Goal: Information Seeking & Learning: Learn about a topic

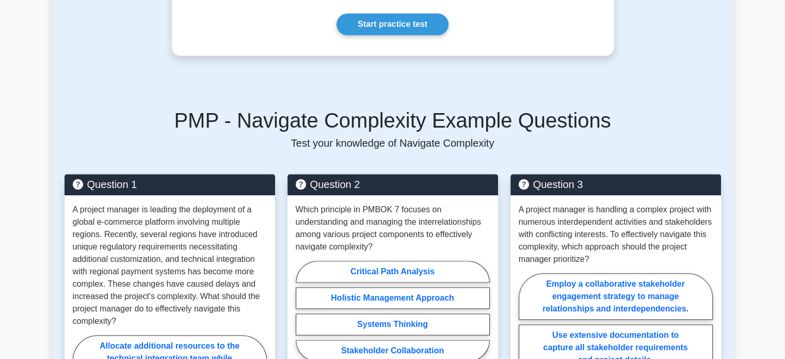
scroll to position [929, 0]
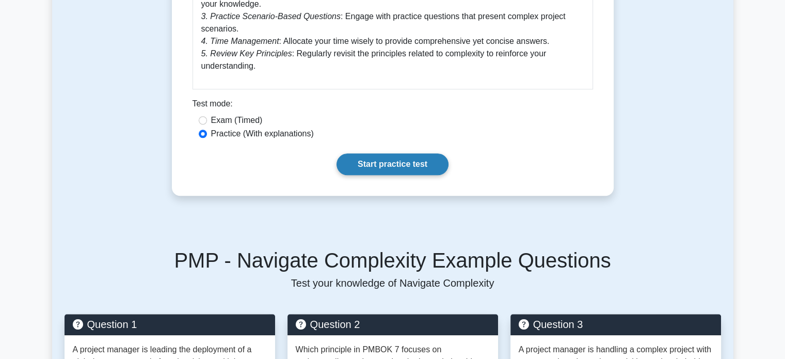
click at [389, 168] on link "Start practice test" at bounding box center [392, 164] width 112 height 22
click at [244, 121] on label "Exam (Timed)" at bounding box center [237, 120] width 52 height 12
click at [207, 121] on input "Exam (Timed)" at bounding box center [203, 120] width 8 height 8
radio input "true"
click at [396, 167] on link "Start practice test" at bounding box center [392, 164] width 112 height 22
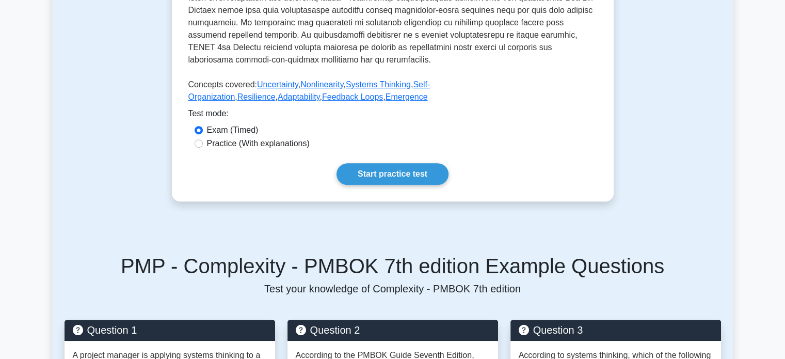
scroll to position [464, 0]
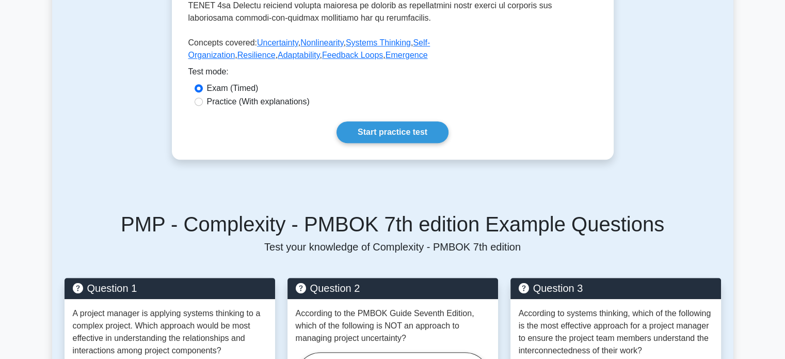
click at [263, 99] on label "Practice (With explanations)" at bounding box center [258, 101] width 103 height 12
click at [203, 99] on input "Practice (With explanations)" at bounding box center [199, 102] width 8 height 8
radio input "true"
click at [437, 125] on link "Start practice test" at bounding box center [392, 132] width 112 height 22
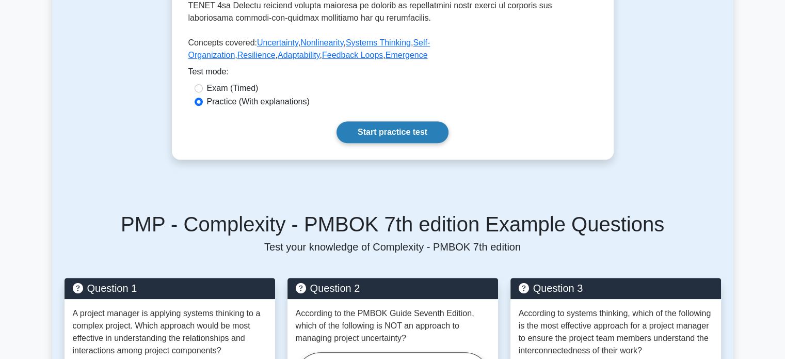
click at [410, 127] on link "Start practice test" at bounding box center [392, 132] width 112 height 22
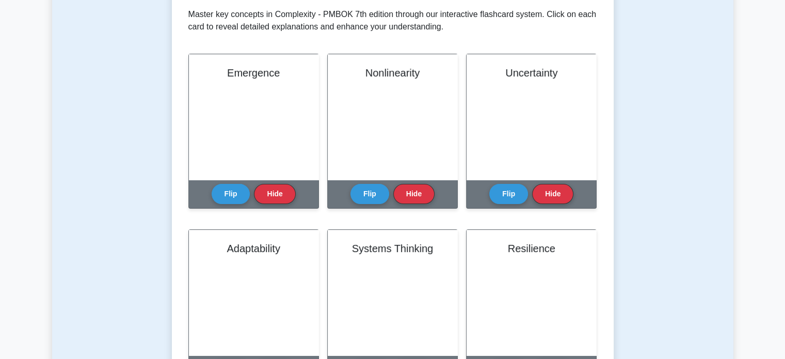
scroll to position [516, 0]
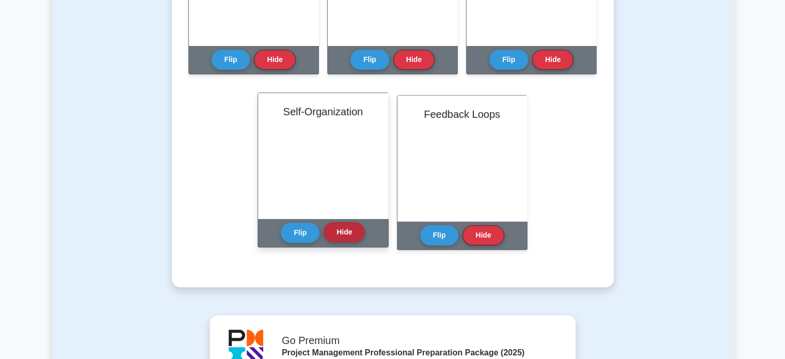
click at [343, 232] on button "Hide" at bounding box center [344, 232] width 41 height 20
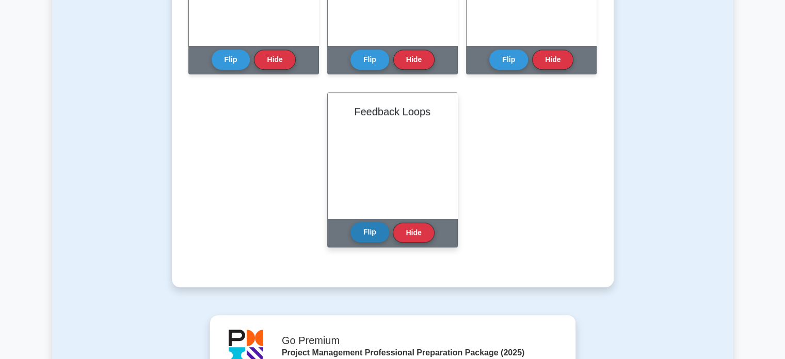
click at [372, 233] on button "Flip" at bounding box center [369, 232] width 39 height 20
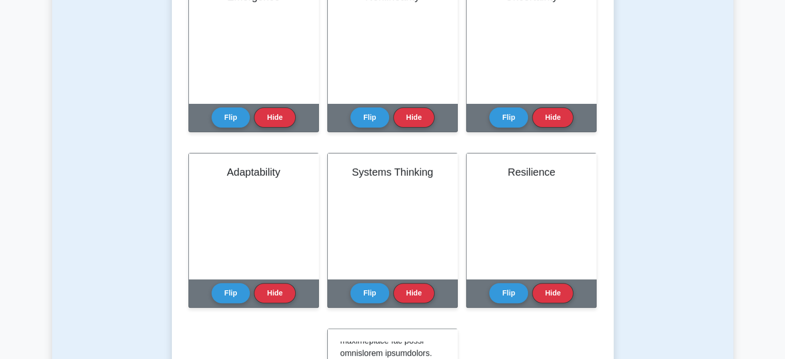
scroll to position [258, 0]
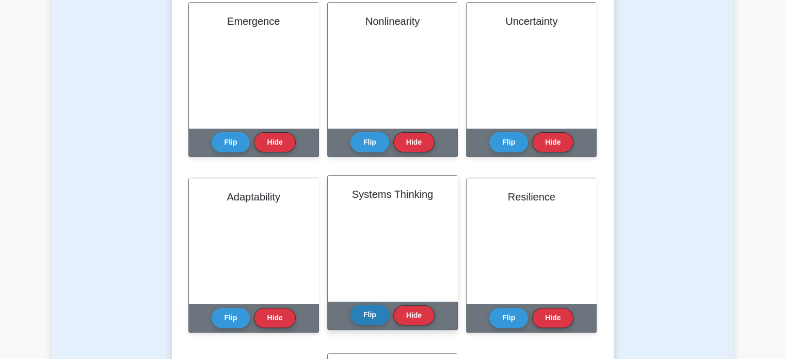
click at [366, 321] on button "Flip" at bounding box center [369, 314] width 39 height 20
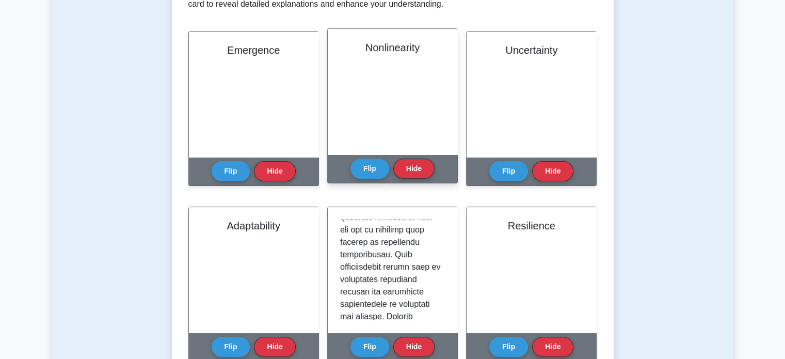
scroll to position [206, 0]
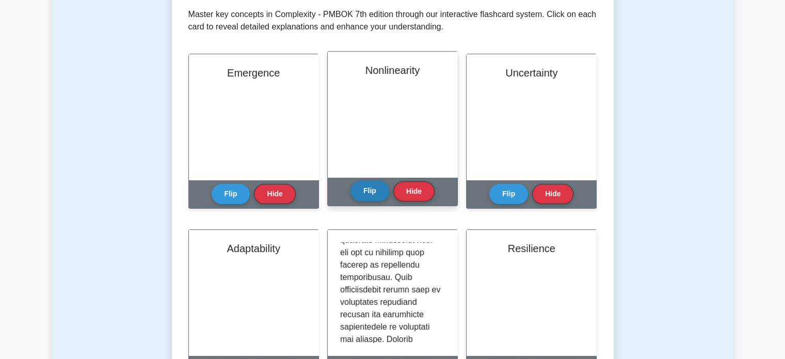
click at [380, 190] on button "Flip" at bounding box center [369, 191] width 39 height 20
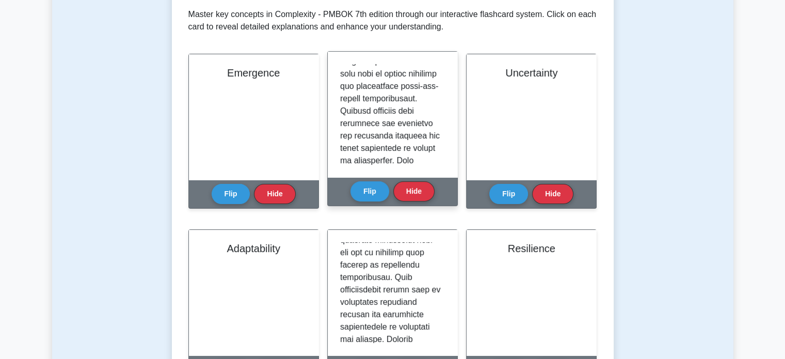
scroll to position [310, 0]
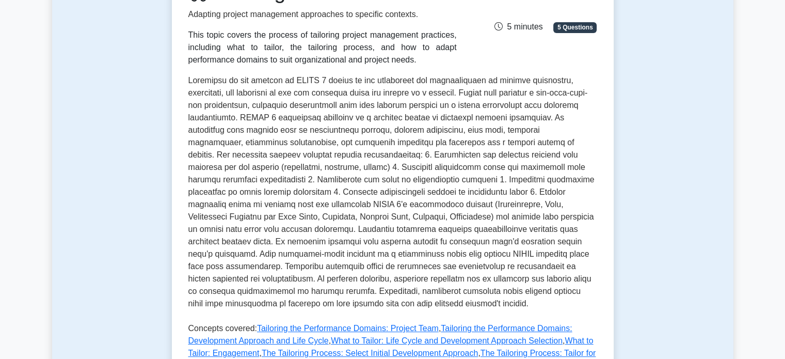
scroll to position [361, 0]
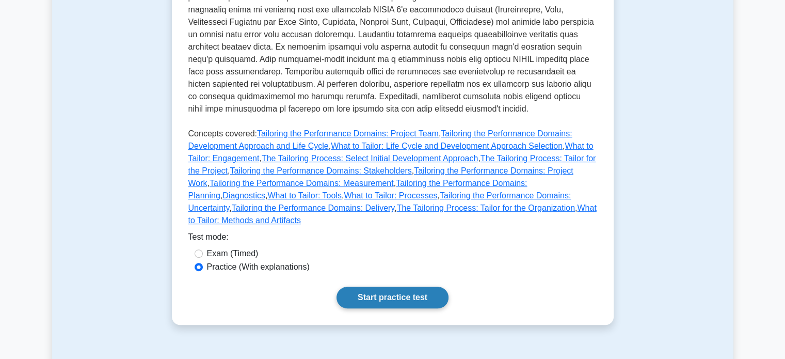
click at [405, 291] on link "Start practice test" at bounding box center [392, 297] width 112 height 22
